Goal: Information Seeking & Learning: Understand process/instructions

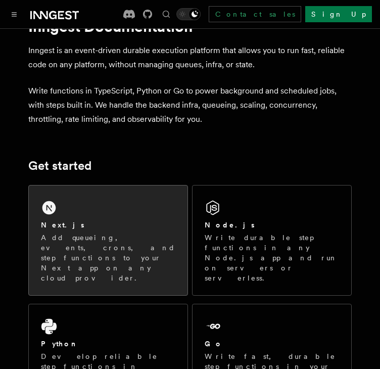
scroll to position [51, 0]
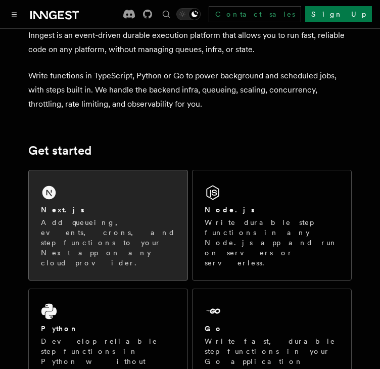
click at [82, 211] on div "Next.js" at bounding box center [108, 210] width 134 height 11
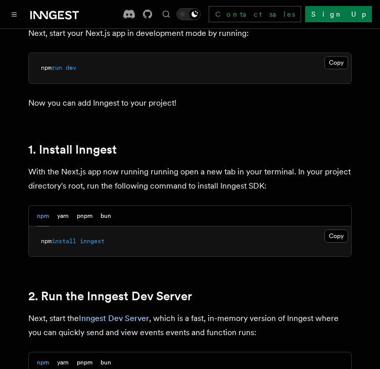
scroll to position [505, 0]
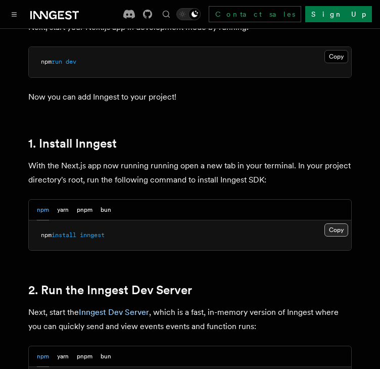
click at [338, 223] on button "Copy Copied" at bounding box center [336, 229] width 24 height 13
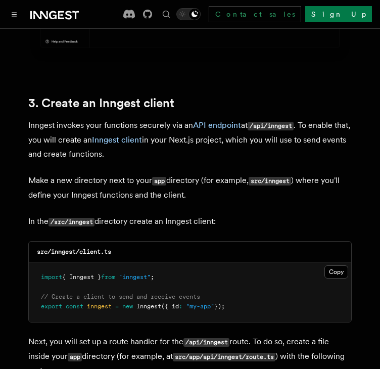
scroll to position [1162, 0]
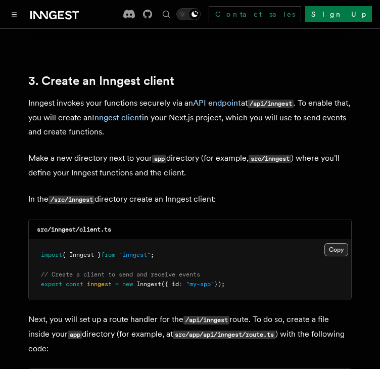
click at [332, 243] on button "Copy Copied" at bounding box center [336, 249] width 24 height 13
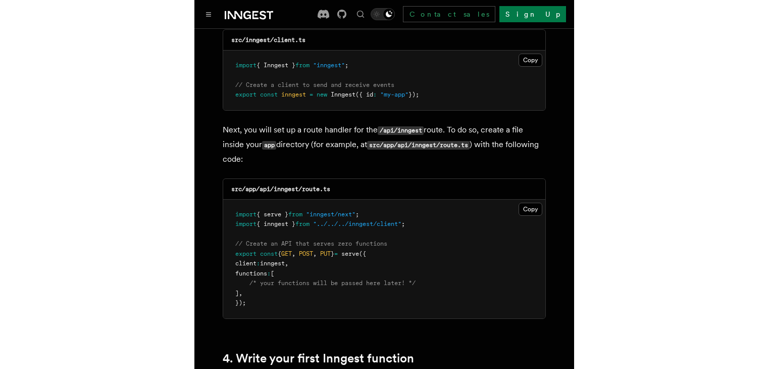
scroll to position [1364, 0]
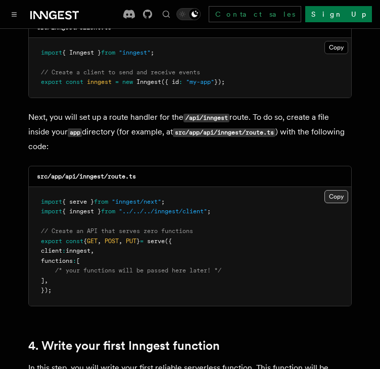
click at [342, 190] on button "Copy Copied" at bounding box center [336, 196] width 24 height 13
